Goal: Transaction & Acquisition: Download file/media

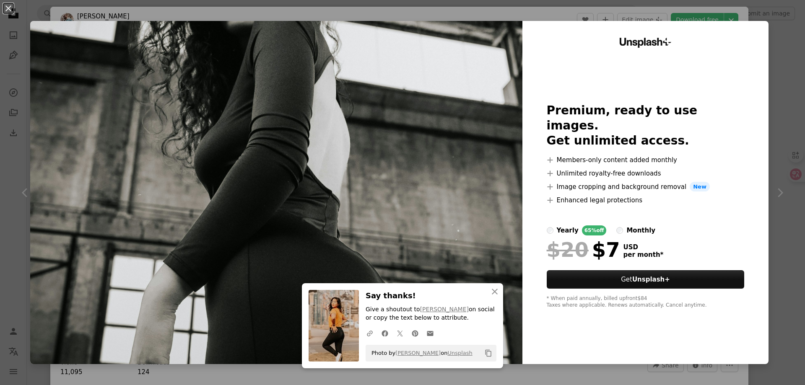
click at [788, 25] on div "An X shape An X shape Close Say thanks! Give a shoutout to [PERSON_NAME] on soc…" at bounding box center [402, 192] width 805 height 385
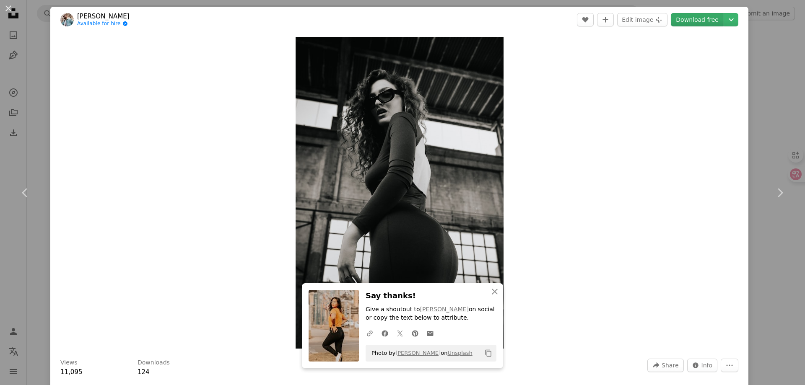
click at [695, 26] on link "Download free" at bounding box center [697, 19] width 53 height 13
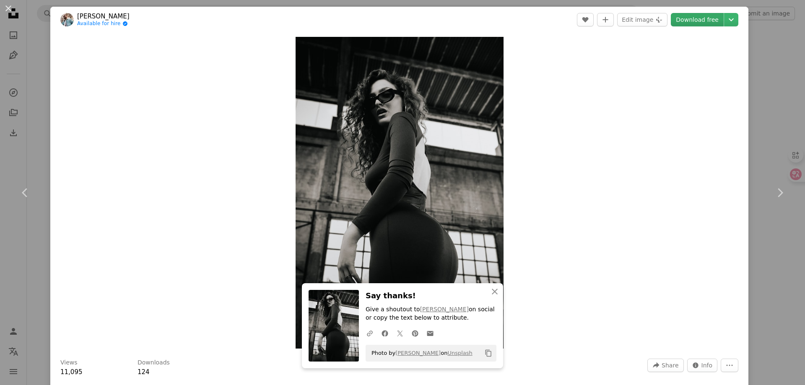
click at [696, 23] on link "Download free" at bounding box center [697, 19] width 53 height 13
click at [8, 13] on button "An X shape" at bounding box center [8, 8] width 10 height 10
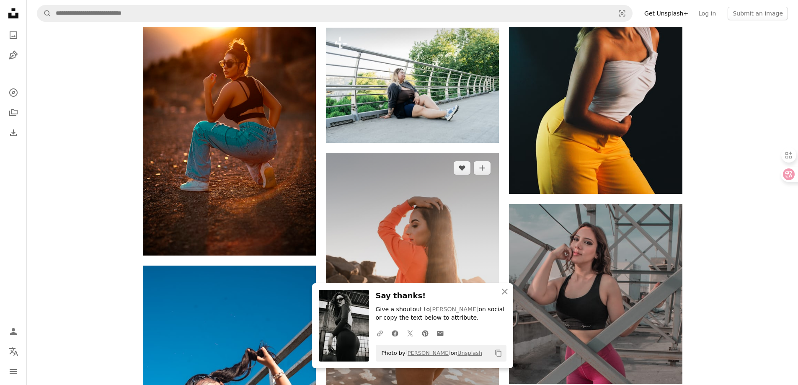
scroll to position [2976, 0]
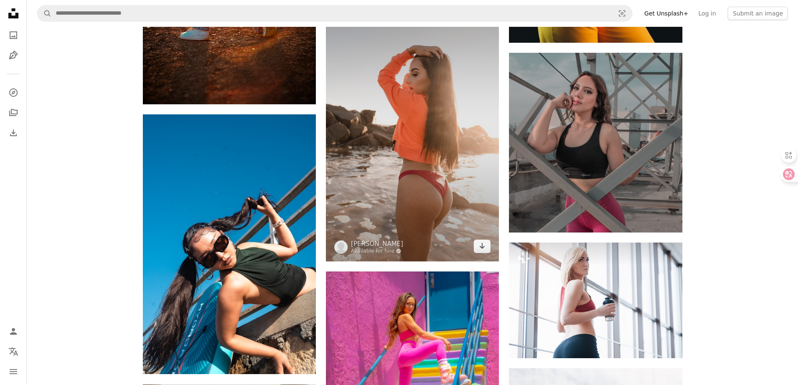
click at [431, 179] on img at bounding box center [412, 132] width 173 height 260
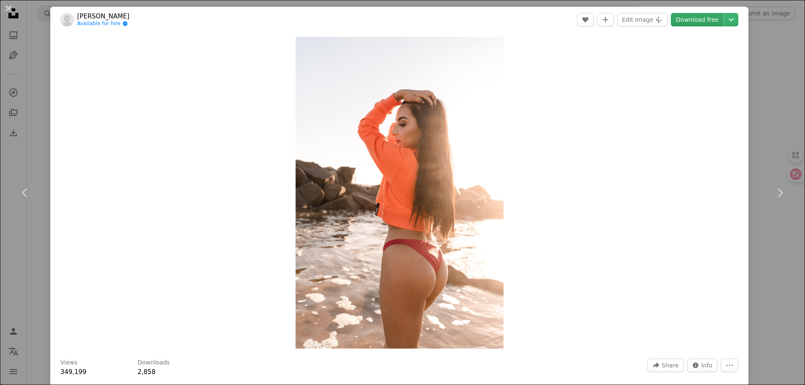
click at [700, 18] on link "Download free" at bounding box center [697, 19] width 53 height 13
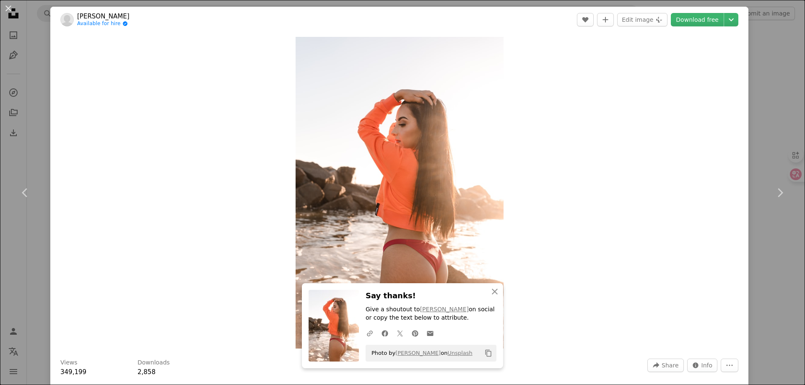
click at [761, 50] on div "An X shape Chevron left Chevron right An X shape Close Say thanks! Give a shout…" at bounding box center [402, 192] width 805 height 385
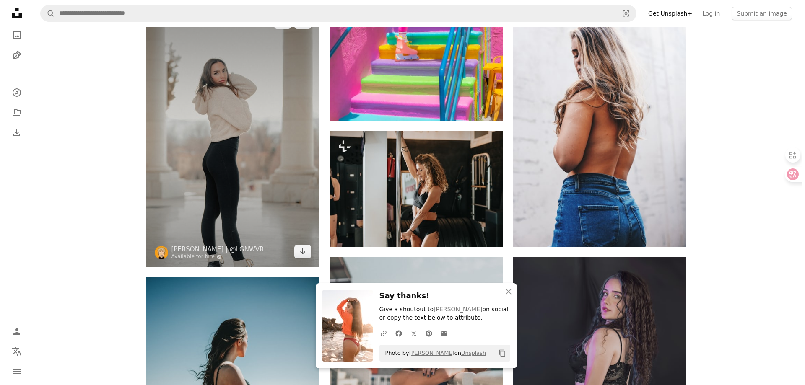
scroll to position [3520, 0]
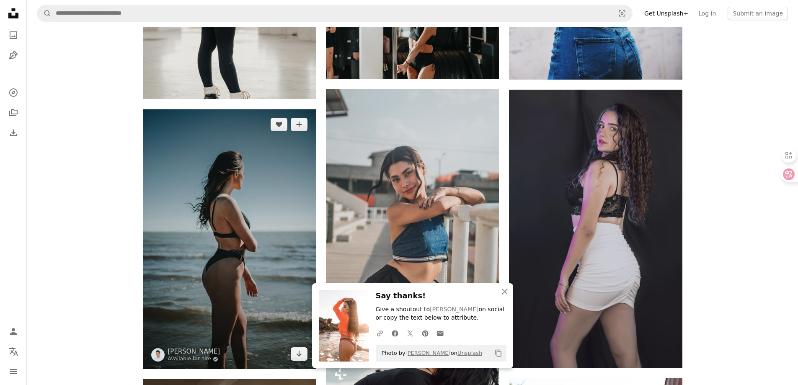
click at [236, 203] on img at bounding box center [229, 239] width 173 height 260
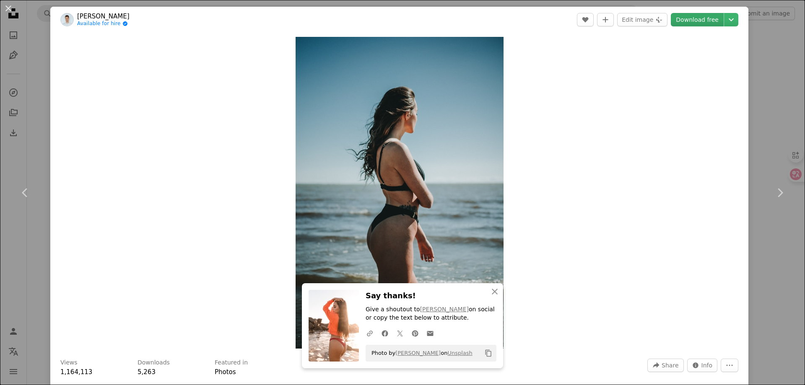
click at [693, 23] on link "Download free" at bounding box center [697, 19] width 53 height 13
